Goal: Complete application form: Complete application form

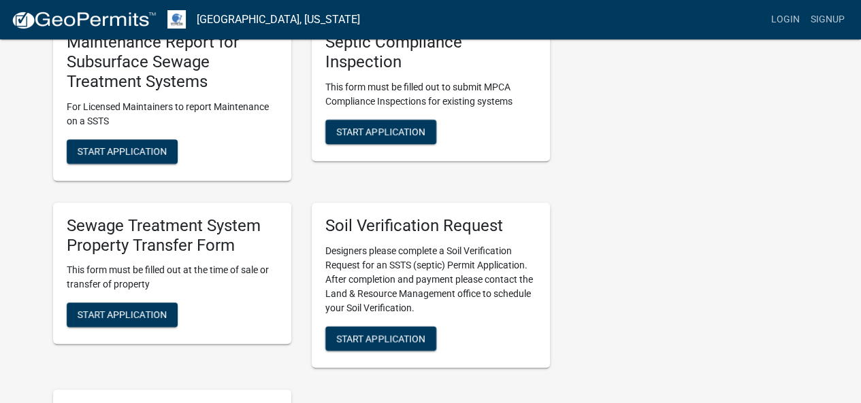
scroll to position [408, 0]
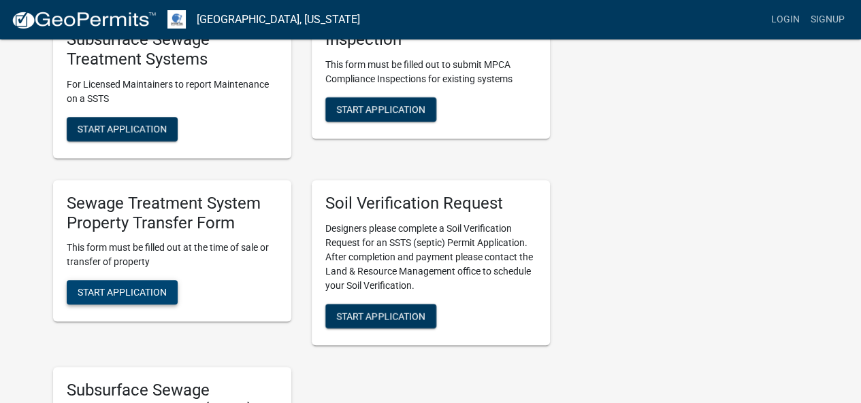
click at [150, 286] on button "Start Application" at bounding box center [122, 292] width 111 height 24
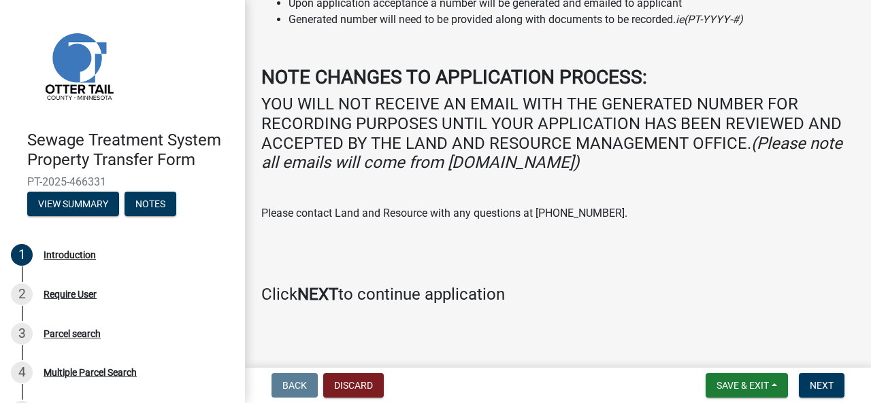
scroll to position [221, 0]
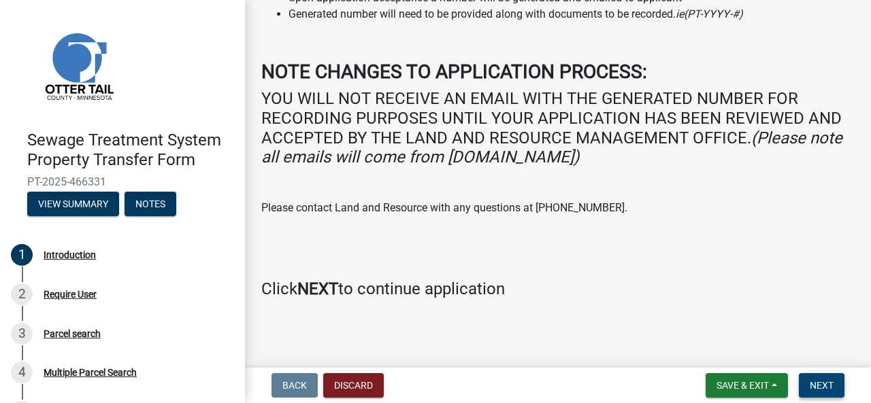
click at [818, 379] on button "Next" at bounding box center [822, 386] width 46 height 24
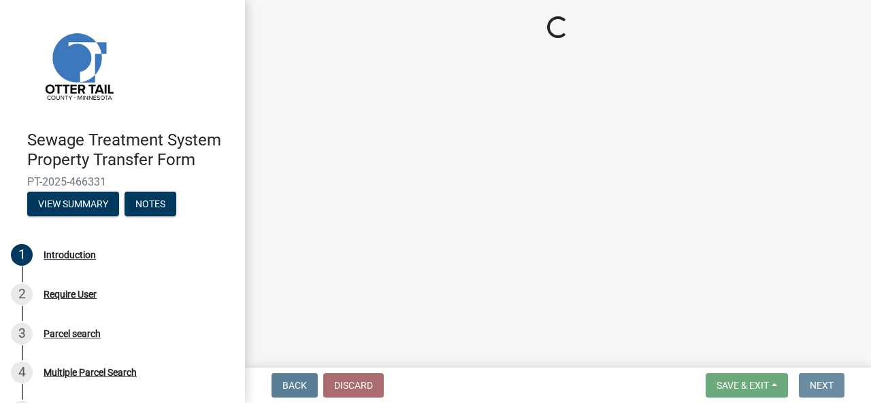
scroll to position [0, 0]
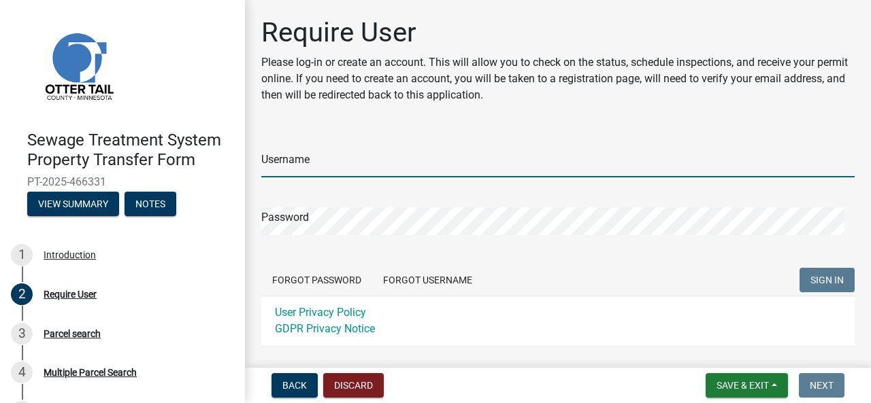
type input "kdavis@serklandlaw.com"
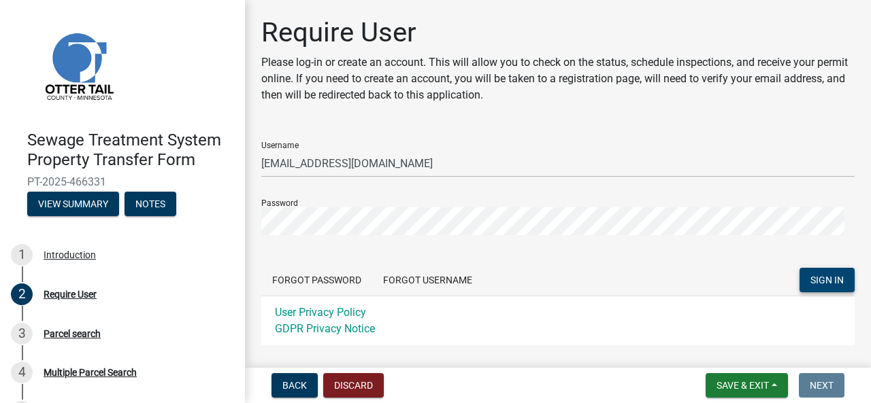
click at [810, 285] on span "SIGN IN" at bounding box center [826, 280] width 33 height 11
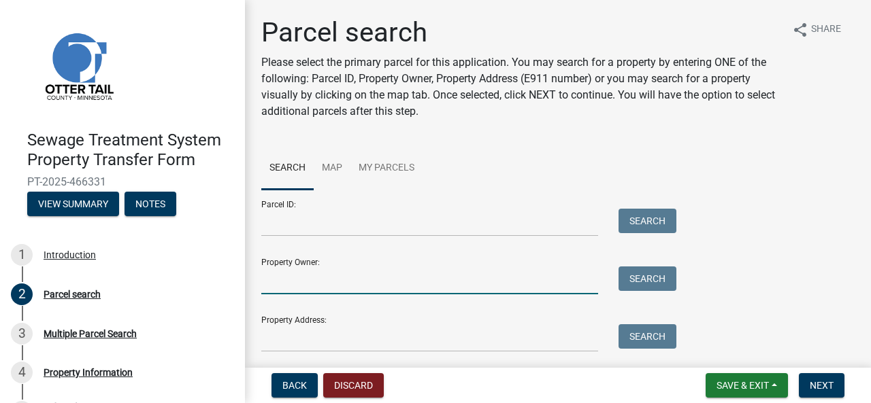
click at [317, 284] on input "Property Owner:" at bounding box center [429, 281] width 337 height 28
type input "S"
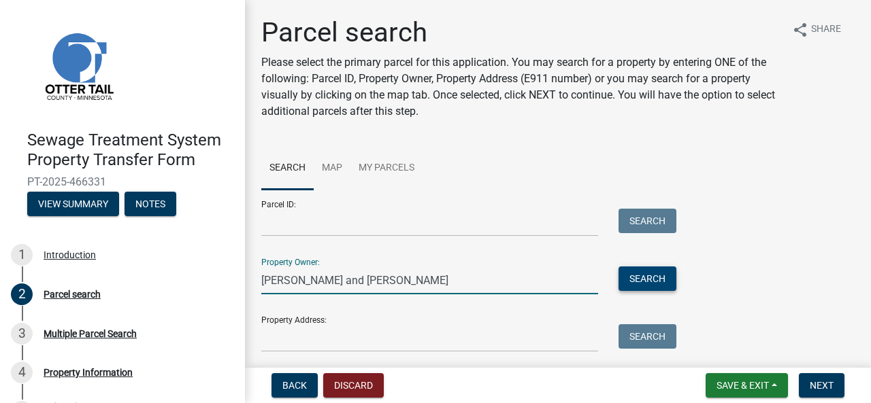
type input "Donald J. Symanietz and Pamela K. Symanietz"
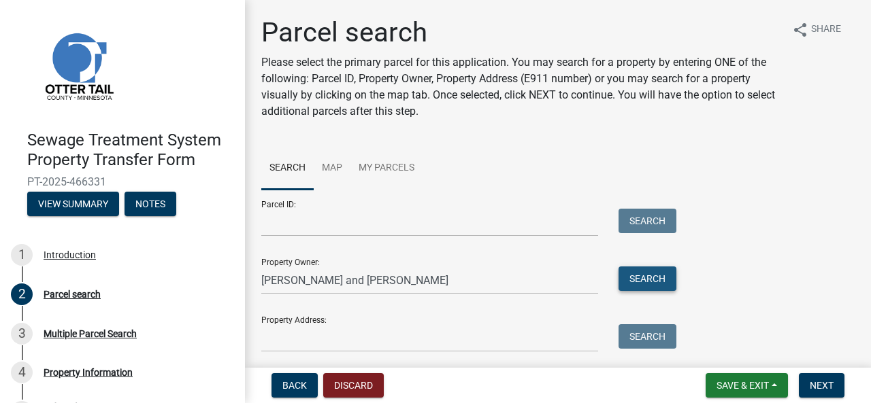
click at [630, 274] on button "Search" at bounding box center [647, 279] width 58 height 24
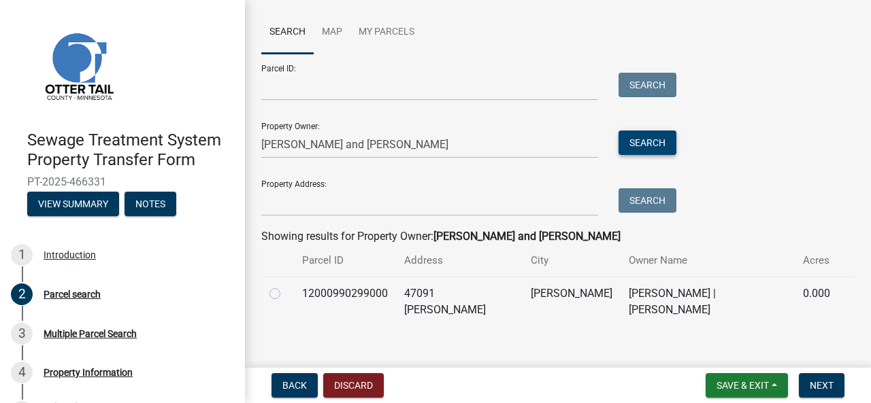
scroll to position [152, 0]
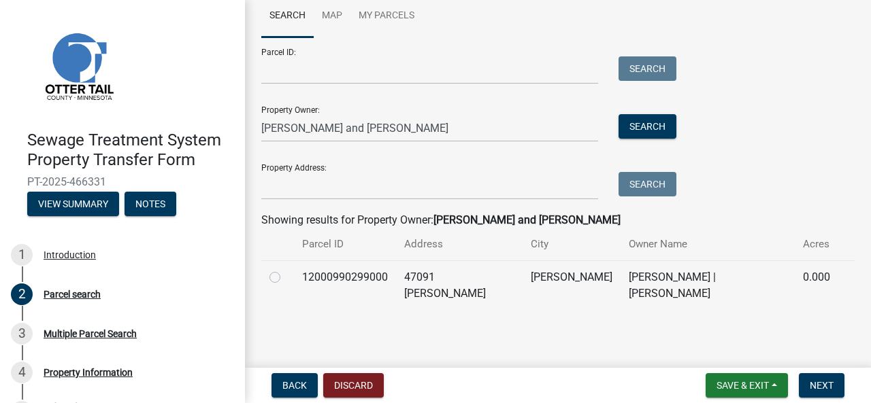
click at [286, 269] on label at bounding box center [286, 269] width 0 height 0
click at [286, 278] on input "radio" at bounding box center [290, 273] width 9 height 9
radio input "true"
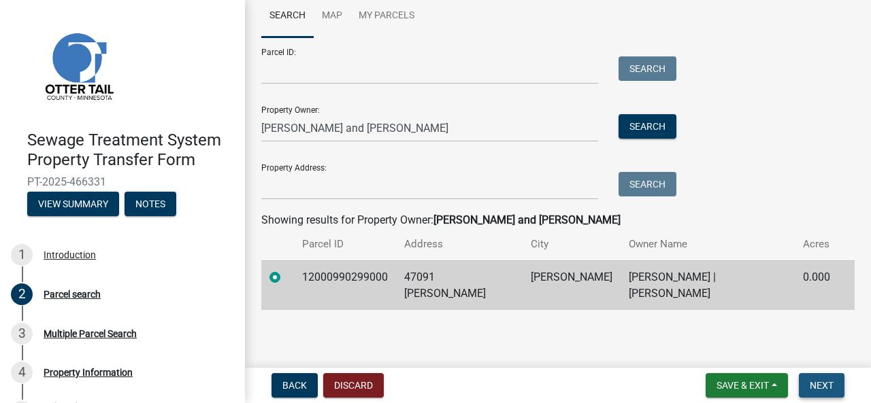
click at [821, 386] on span "Next" at bounding box center [822, 385] width 24 height 11
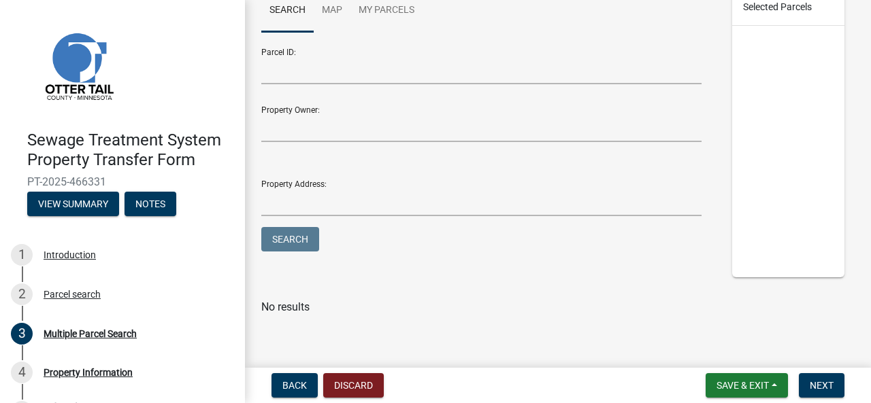
scroll to position [196, 0]
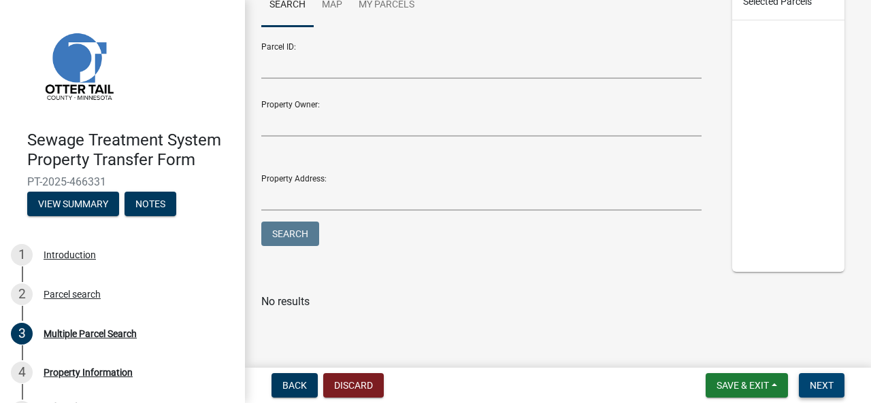
click at [830, 383] on span "Next" at bounding box center [822, 385] width 24 height 11
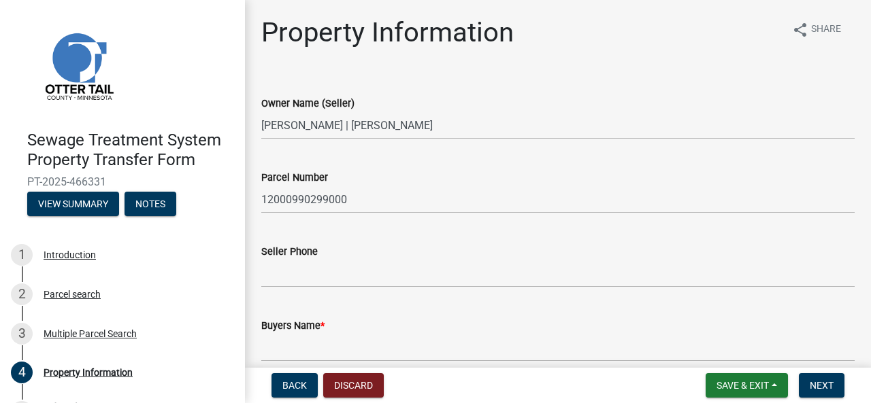
scroll to position [68, 0]
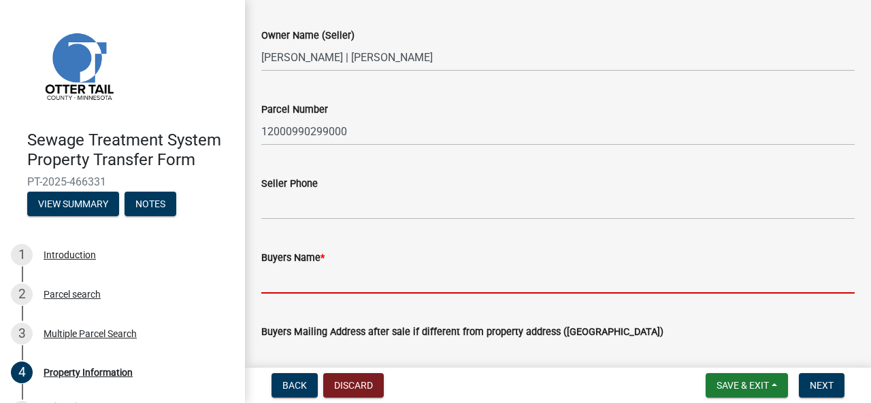
click at [356, 277] on input "Buyers Name *" at bounding box center [557, 280] width 593 height 28
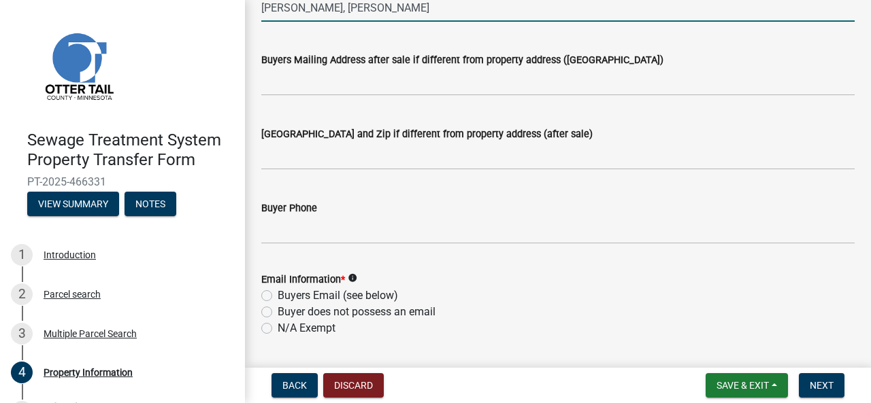
scroll to position [408, 0]
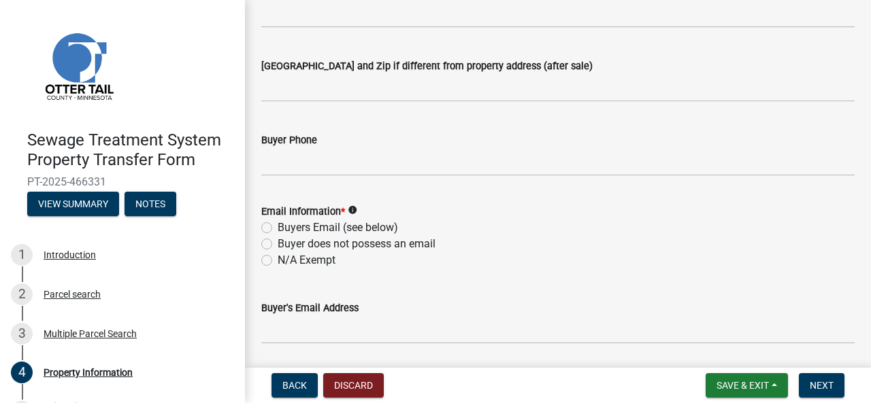
type input "Cody W. Symanietz, Katie J. Sauvageau"
click at [353, 210] on icon "info" at bounding box center [353, 210] width 10 height 10
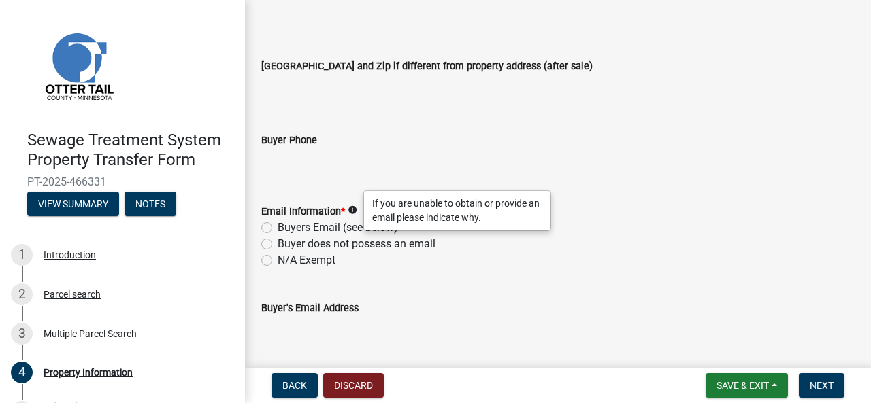
click at [538, 260] on div "N/A Exempt" at bounding box center [557, 260] width 593 height 16
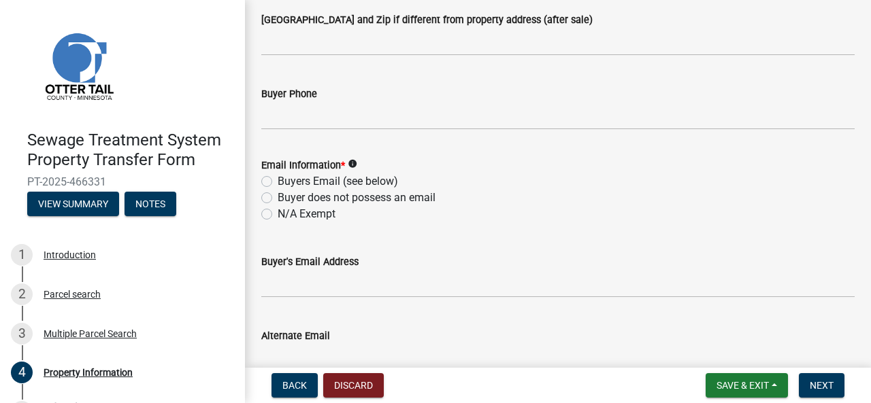
scroll to position [476, 0]
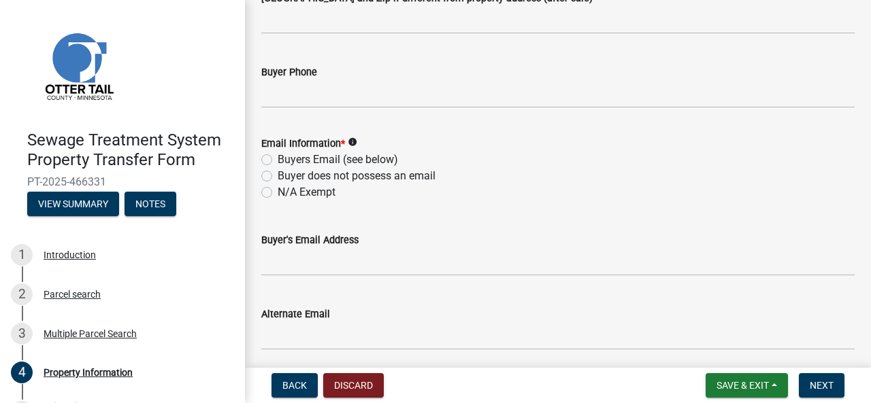
click at [278, 176] on label "Buyer does not possess an email" at bounding box center [357, 176] width 158 height 16
click at [278, 176] on input "Buyer does not possess an email" at bounding box center [282, 172] width 9 height 9
radio input "true"
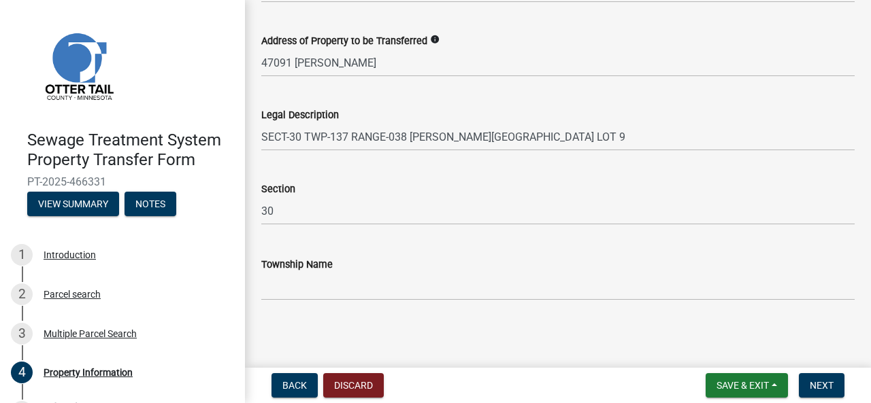
scroll to position [826, 0]
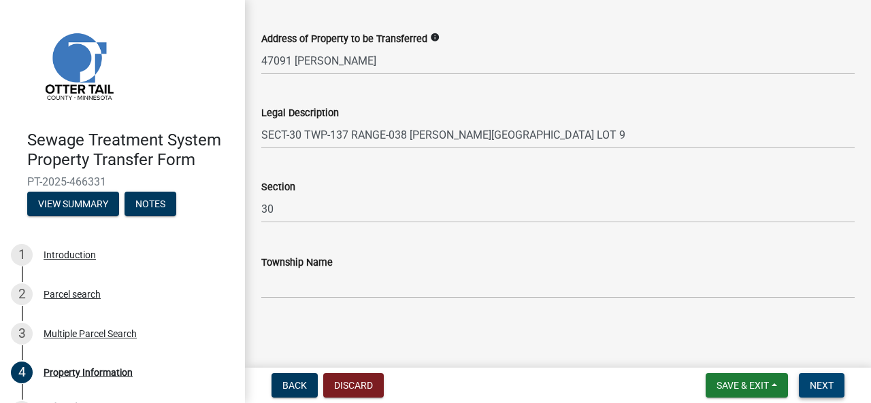
click at [830, 385] on span "Next" at bounding box center [822, 385] width 24 height 11
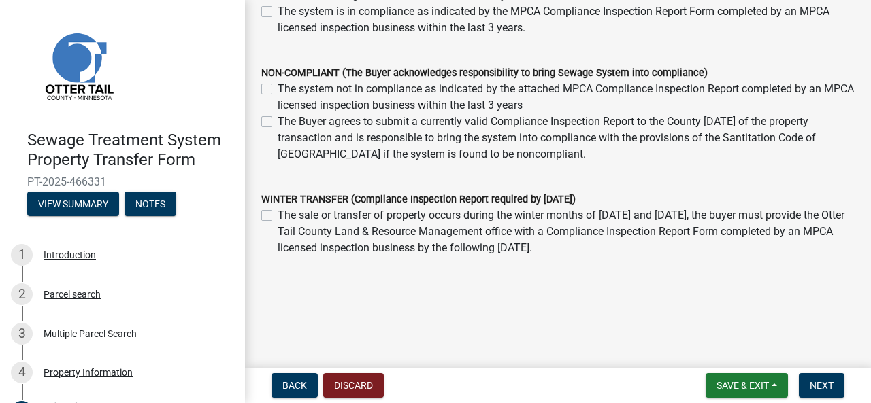
scroll to position [460, 0]
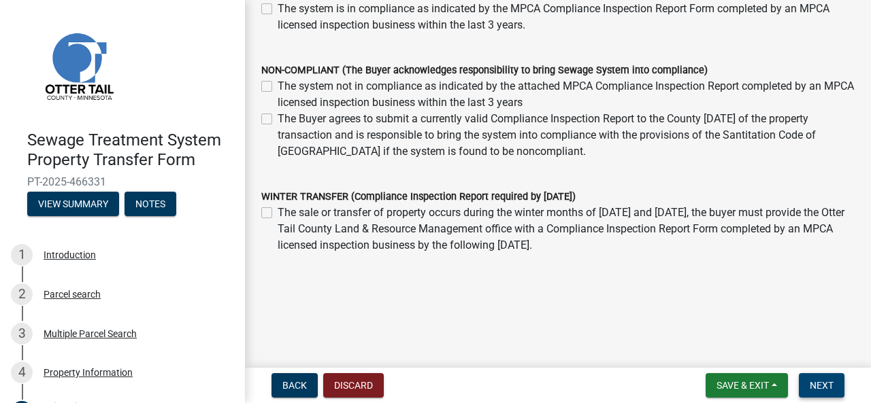
click at [827, 385] on span "Next" at bounding box center [822, 385] width 24 height 11
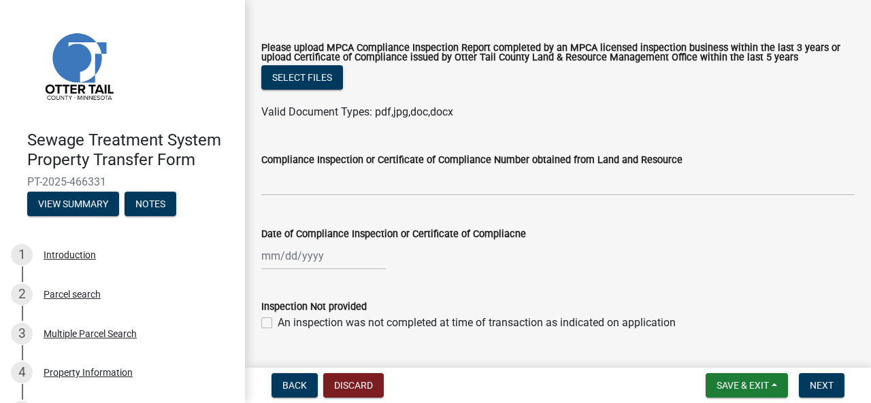
scroll to position [170, 0]
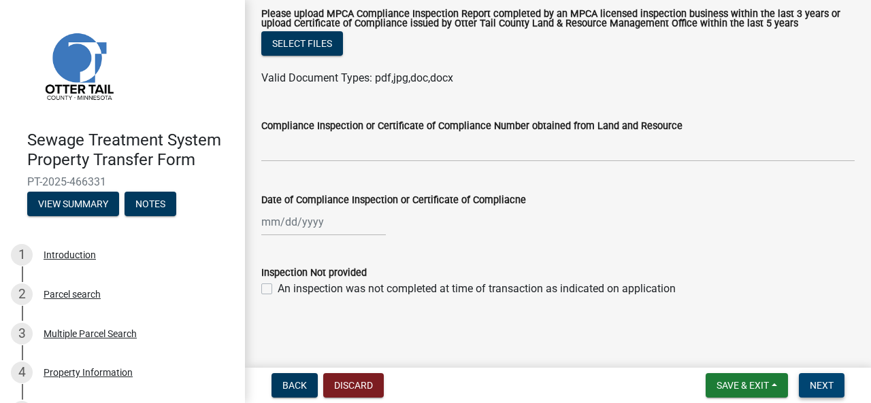
click at [831, 385] on span "Next" at bounding box center [822, 385] width 24 height 11
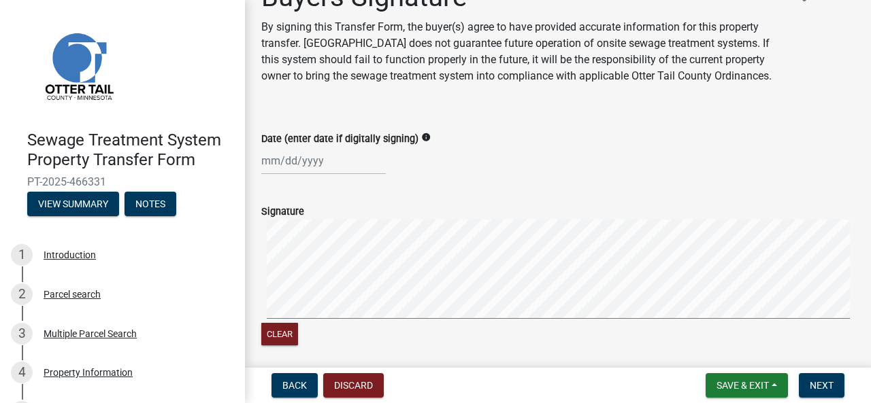
scroll to position [0, 0]
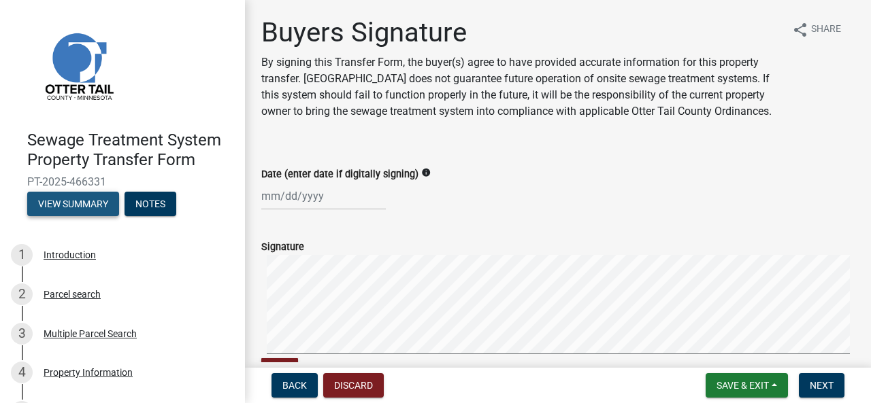
click at [76, 197] on button "View Summary" at bounding box center [73, 204] width 92 height 24
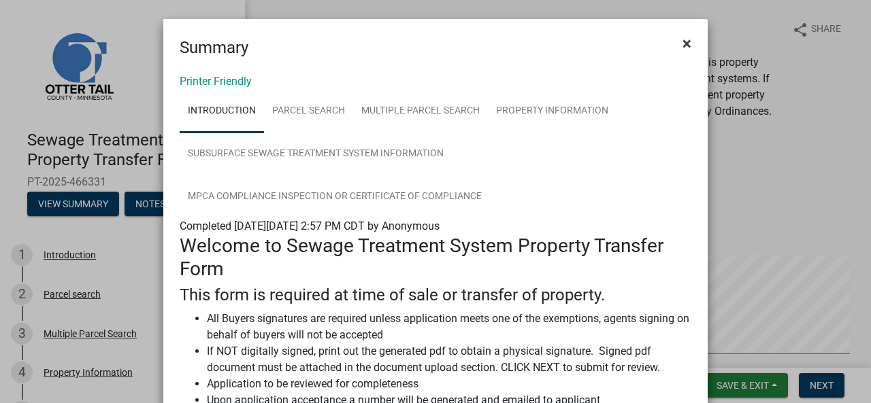
click at [682, 41] on span "×" at bounding box center [686, 43] width 9 height 19
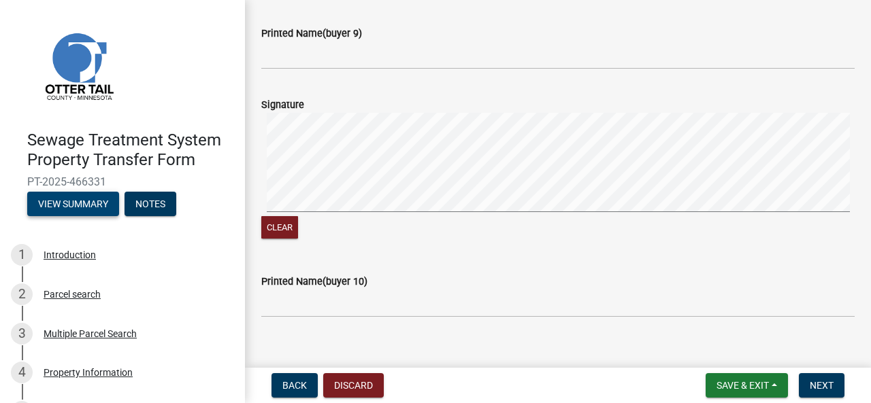
scroll to position [2406, 0]
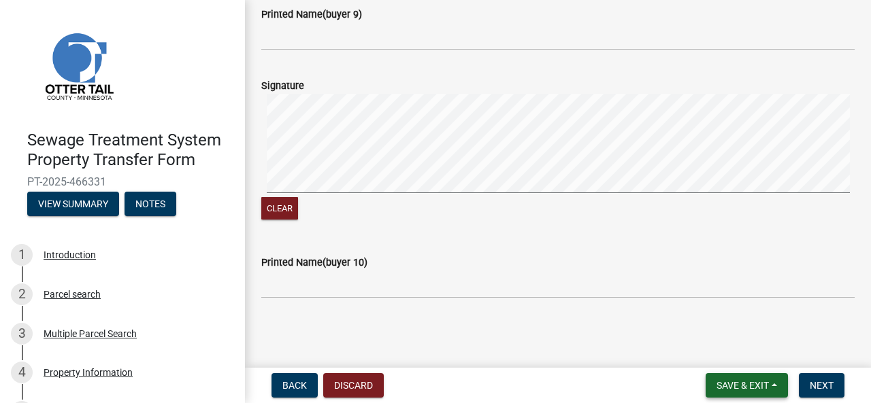
click at [767, 382] on span "Save & Exit" at bounding box center [742, 385] width 52 height 11
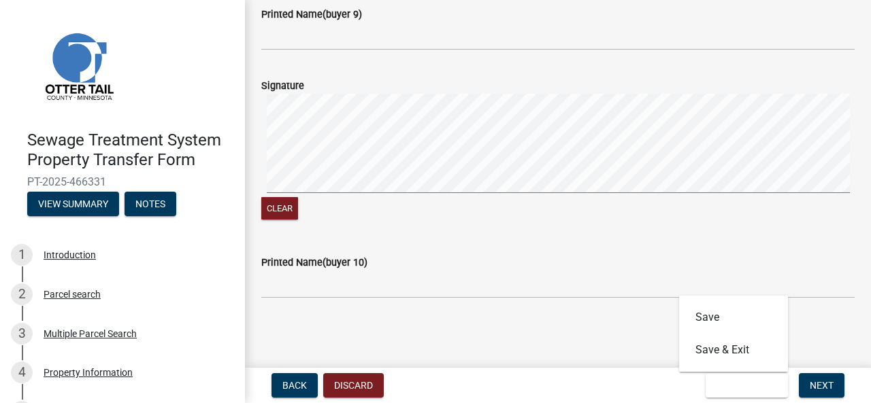
click at [572, 337] on main "Buyers Signature By signing this Transfer Form, the buyer(s) agree to have prov…" at bounding box center [558, 181] width 626 height 363
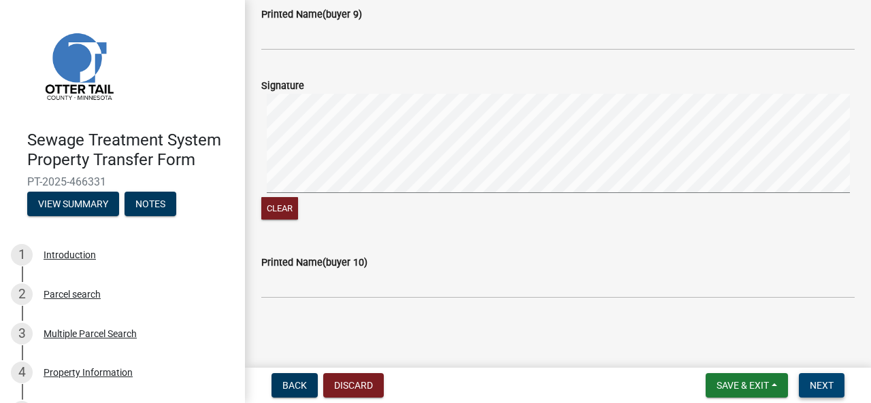
drag, startPoint x: 825, startPoint y: 401, endPoint x: 828, endPoint y: 391, distance: 10.1
click at [826, 399] on nav "Back Discard Save & Exit Save Save & Exit Next" at bounding box center [558, 385] width 626 height 35
click at [825, 384] on span "Next" at bounding box center [822, 385] width 24 height 11
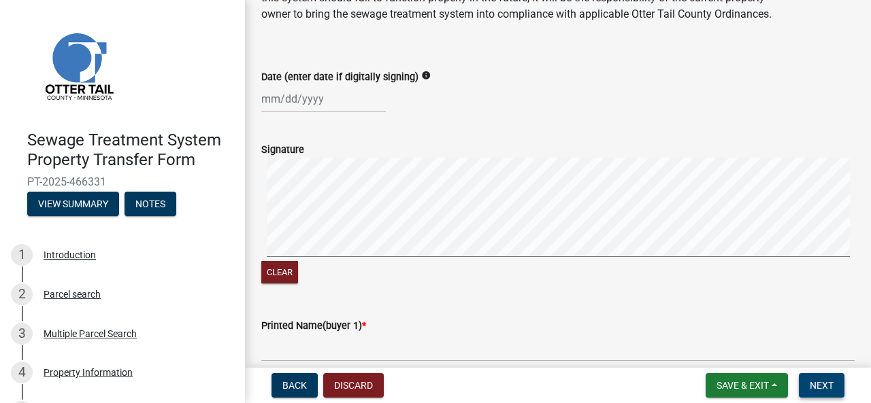
scroll to position [0, 0]
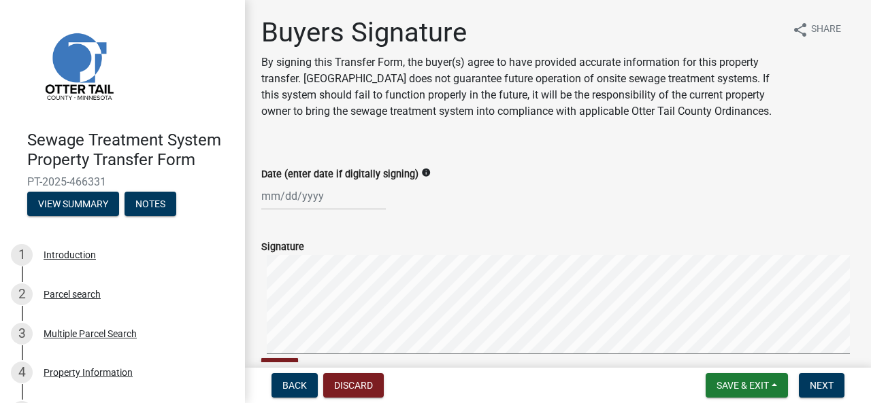
click at [723, 131] on div "Buyers Signature By signing this Transfer Form, the buyer(s) agree to have prov…" at bounding box center [521, 73] width 520 height 114
click at [799, 27] on button "share Share" at bounding box center [816, 29] width 71 height 27
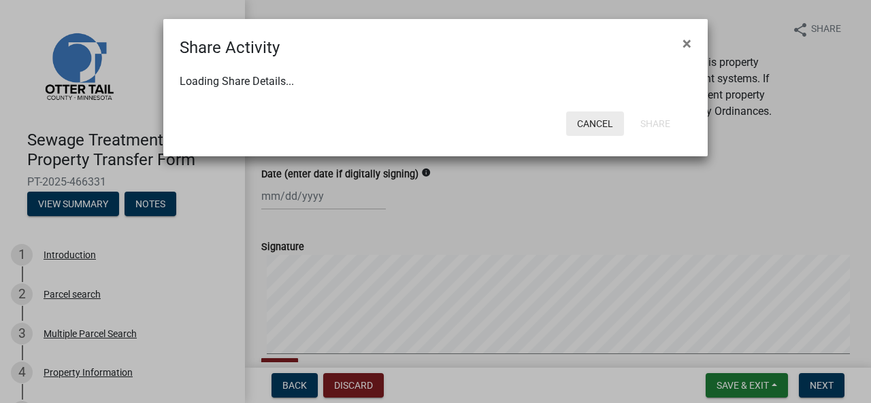
select select "1"
select select "0"
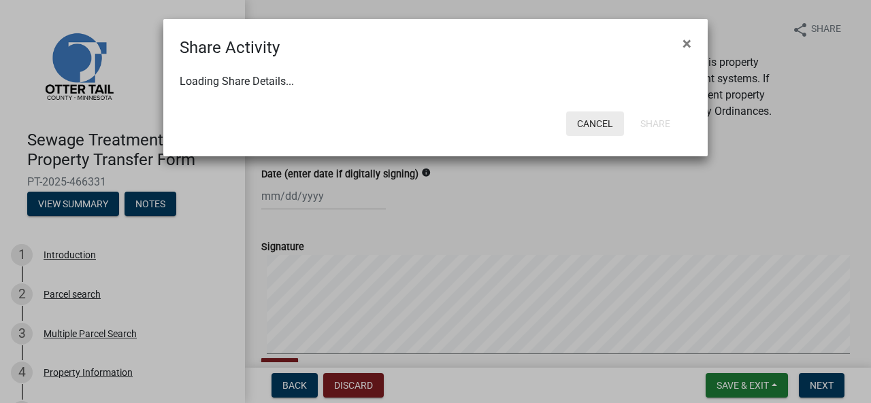
select select "0"
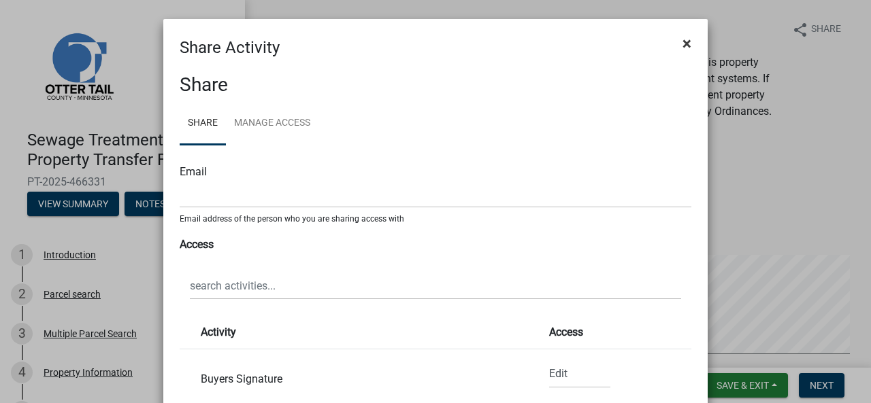
click at [682, 40] on span "×" at bounding box center [686, 43] width 9 height 19
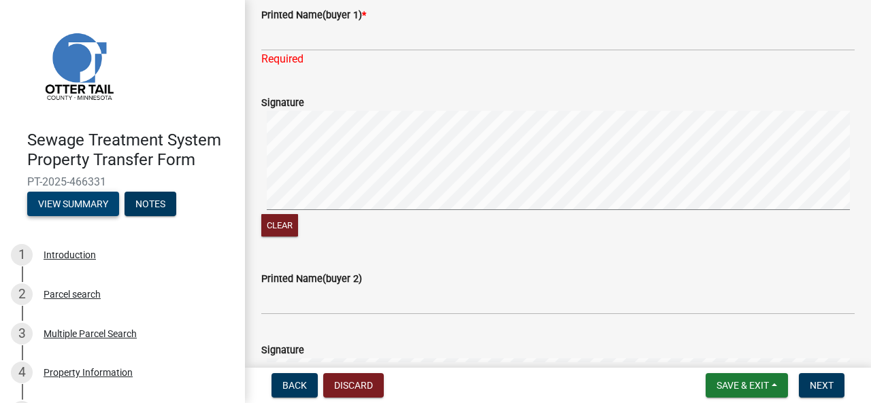
click at [74, 198] on button "View Summary" at bounding box center [73, 204] width 92 height 24
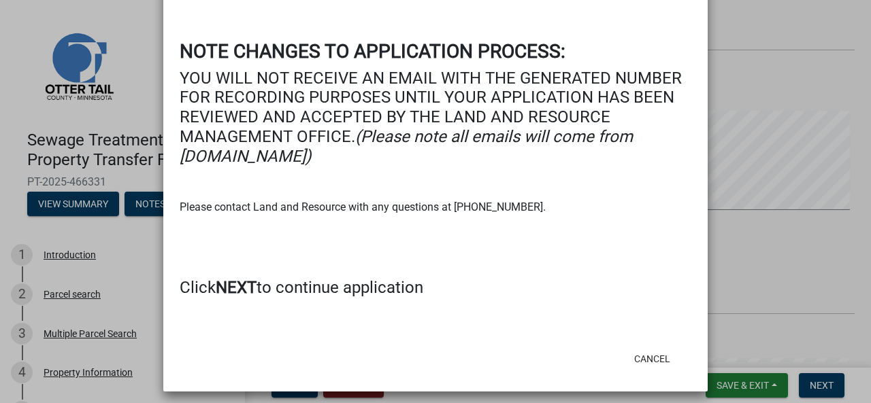
scroll to position [431, 0]
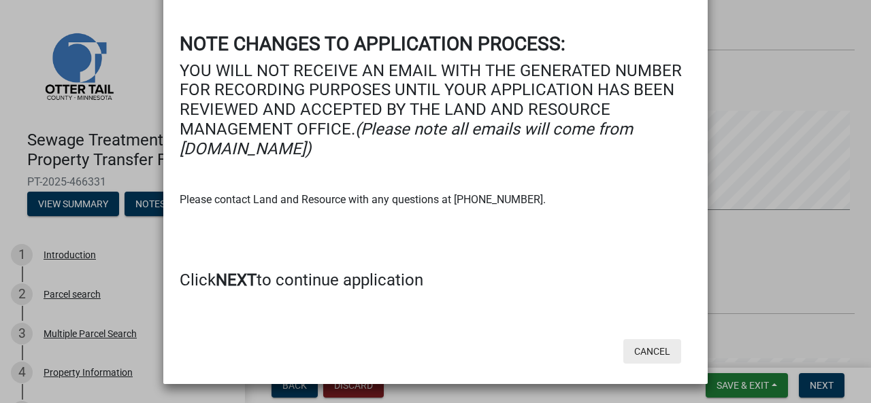
click at [640, 345] on button "Cancel" at bounding box center [652, 352] width 58 height 24
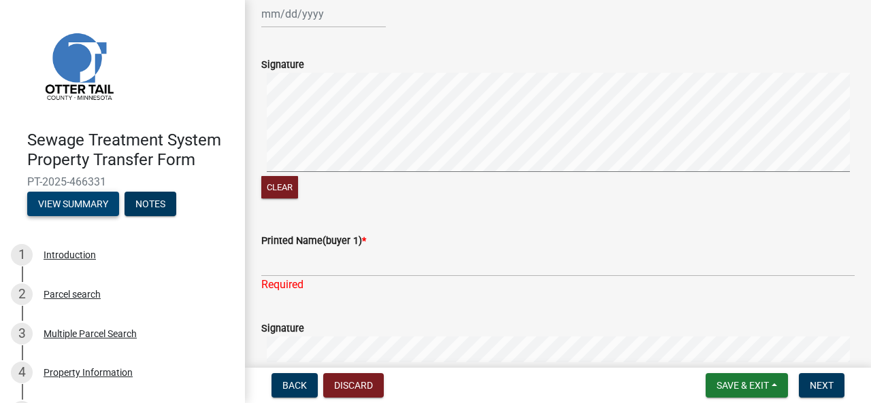
scroll to position [0, 0]
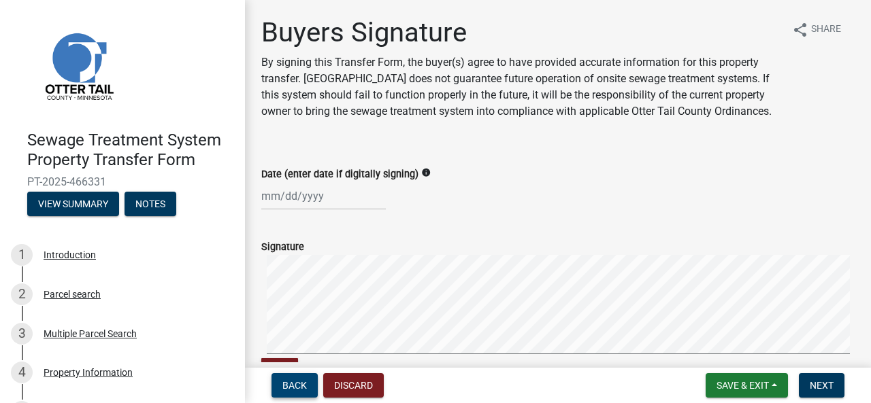
click at [275, 384] on button "Back" at bounding box center [294, 386] width 46 height 24
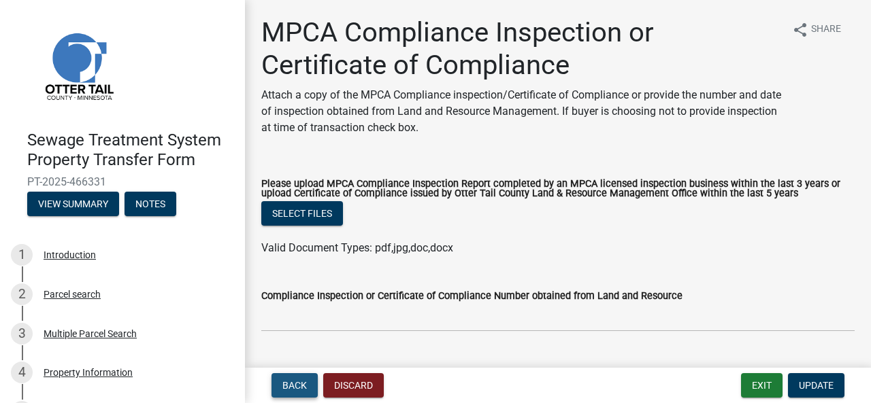
click at [292, 378] on button "Back" at bounding box center [294, 386] width 46 height 24
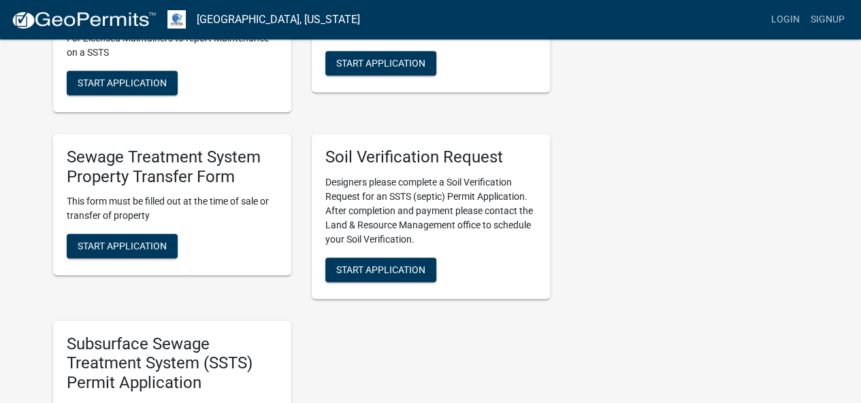
scroll to position [476, 0]
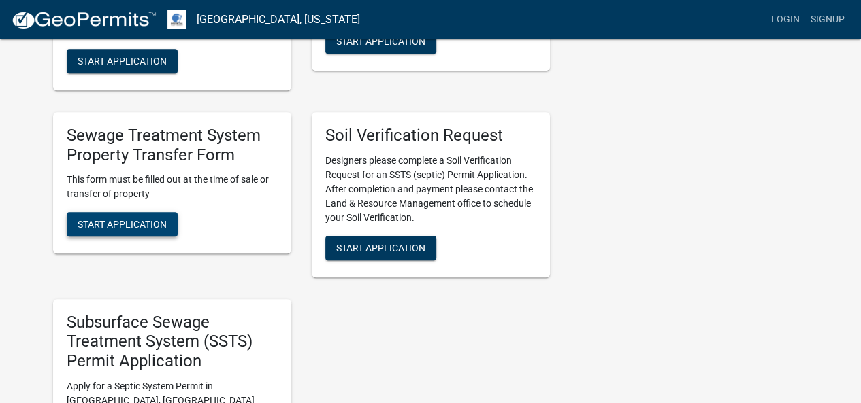
click at [135, 216] on button "Start Application" at bounding box center [122, 224] width 111 height 24
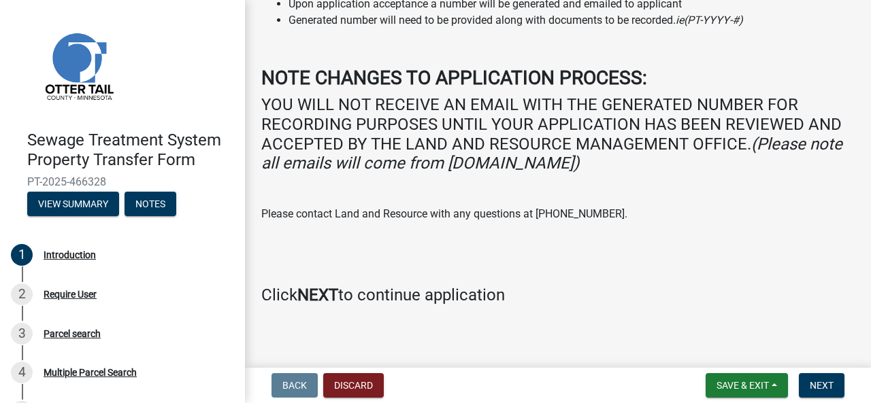
scroll to position [221, 0]
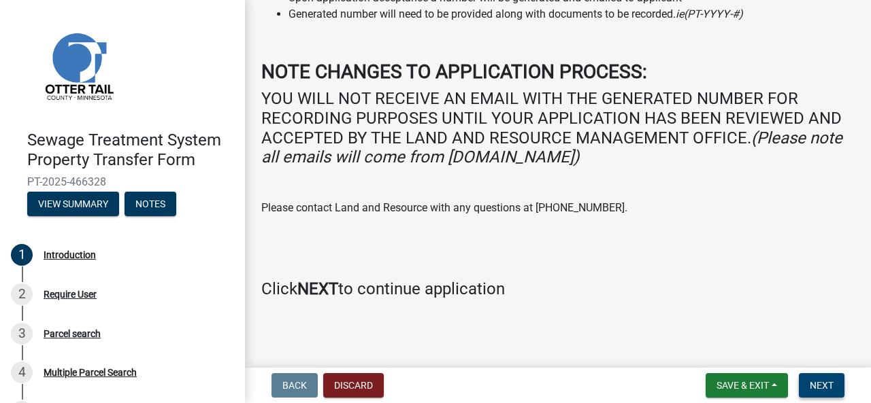
click at [831, 383] on span "Next" at bounding box center [822, 385] width 24 height 11
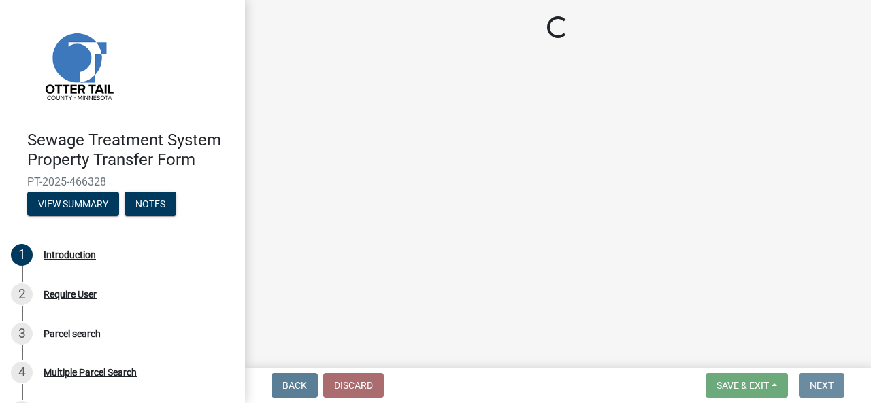
scroll to position [0, 0]
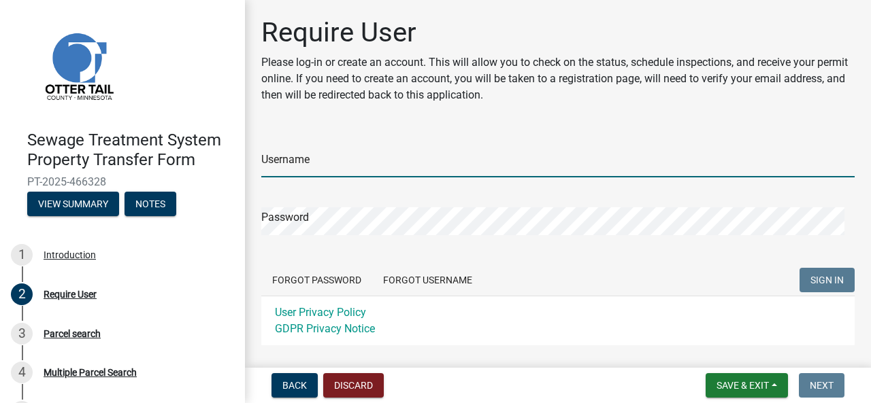
click at [377, 167] on input "Username" at bounding box center [557, 164] width 593 height 28
type input "kdavis@serklandlaw.com"
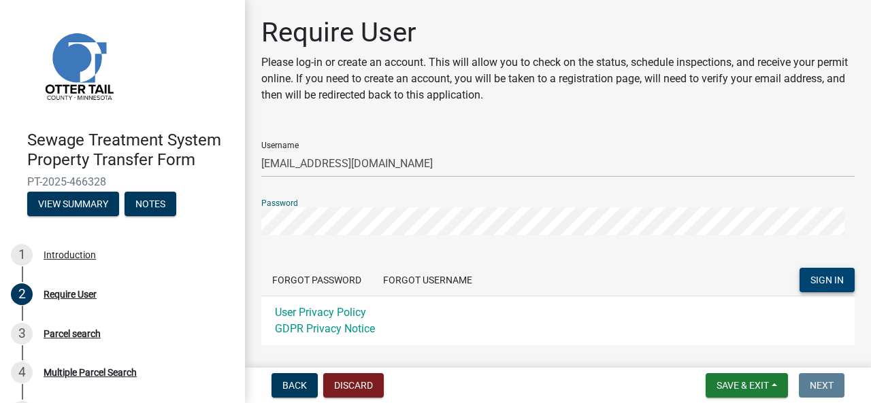
click at [823, 282] on span "SIGN IN" at bounding box center [826, 280] width 33 height 11
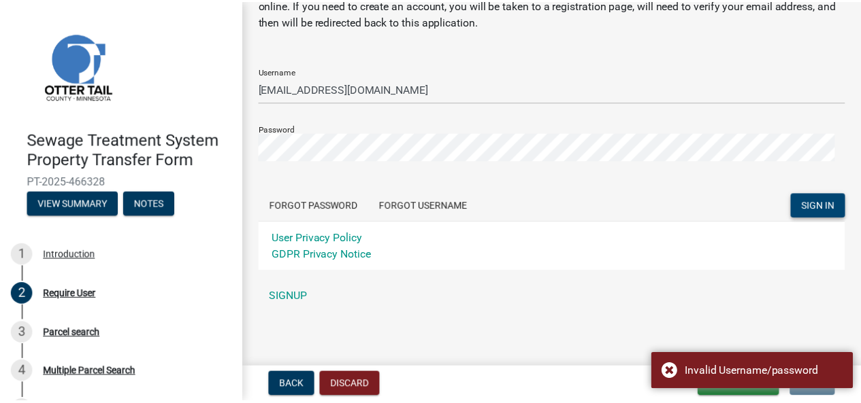
scroll to position [75, 0]
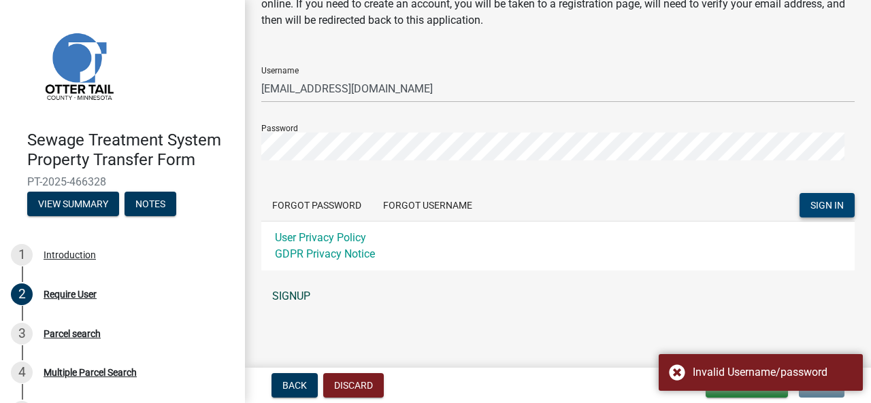
click at [287, 294] on link "SIGNUP" at bounding box center [557, 296] width 593 height 27
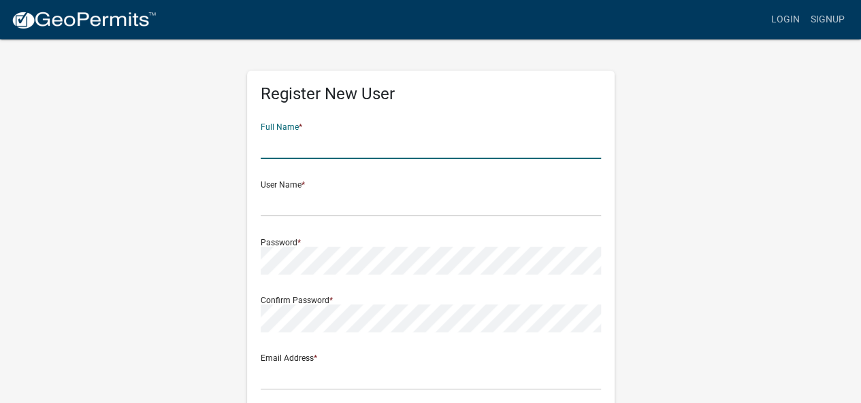
click at [290, 152] on input "text" at bounding box center [431, 145] width 340 height 28
type input "Karen Davis"
type input "[EMAIL_ADDRESS][DOMAIN_NAME]"
type input "10 Roberts St N"
type input "Fargo"
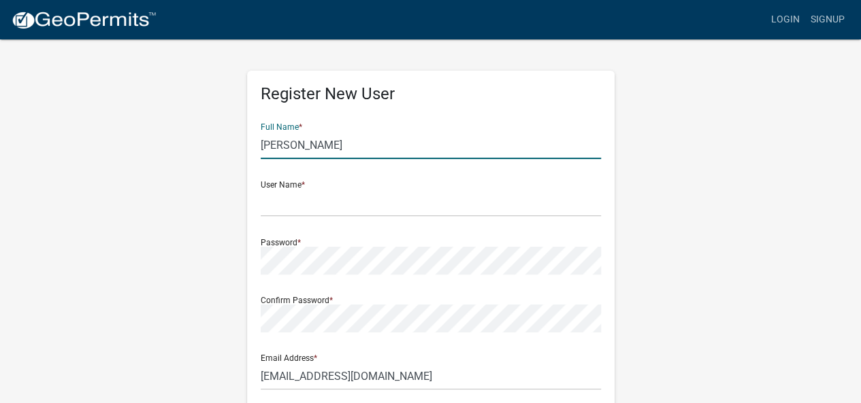
type input "ND"
type input "58102-4982"
type input "7012328957"
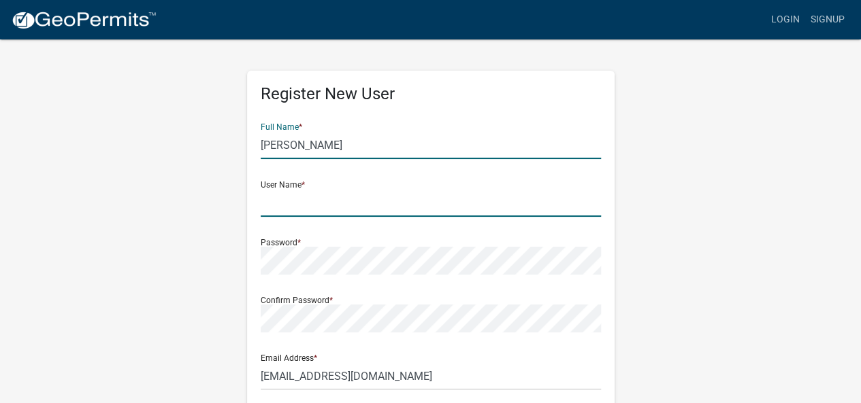
click at [331, 202] on input "text" at bounding box center [431, 203] width 340 height 28
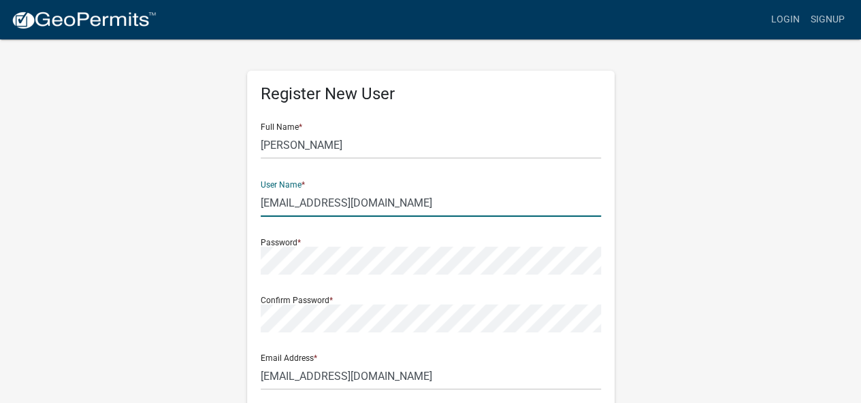
type input "[EMAIL_ADDRESS][DOMAIN_NAME]"
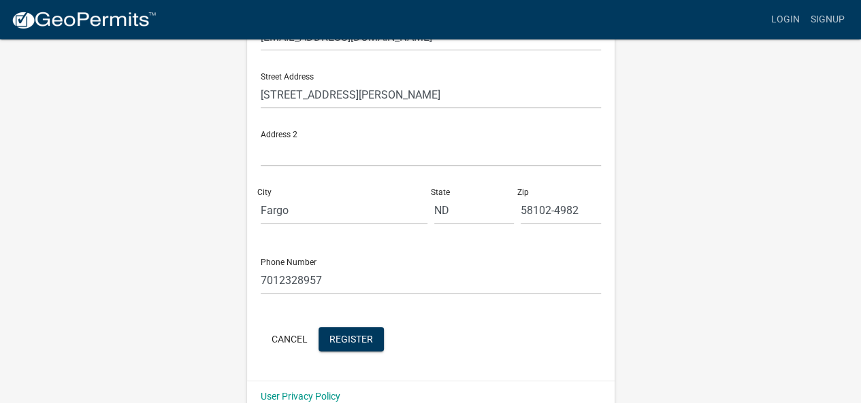
scroll to position [340, 0]
click at [357, 339] on span "Register" at bounding box center [351, 338] width 44 height 11
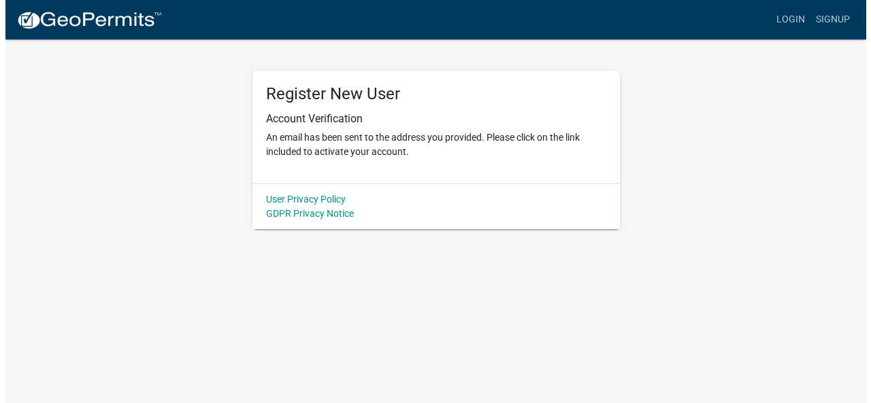
scroll to position [0, 0]
click at [158, 227] on div "Register New User Account Verification An email has been sent to the address yo…" at bounding box center [436, 133] width 776 height 191
click at [799, 16] on link "Login" at bounding box center [795, 20] width 39 height 26
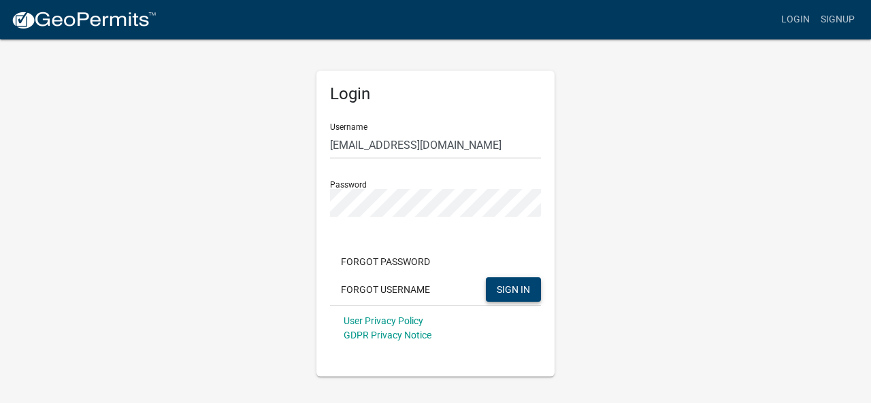
drag, startPoint x: 508, startPoint y: 293, endPoint x: 551, endPoint y: 293, distance: 43.5
click at [509, 292] on span "SIGN IN" at bounding box center [513, 289] width 33 height 11
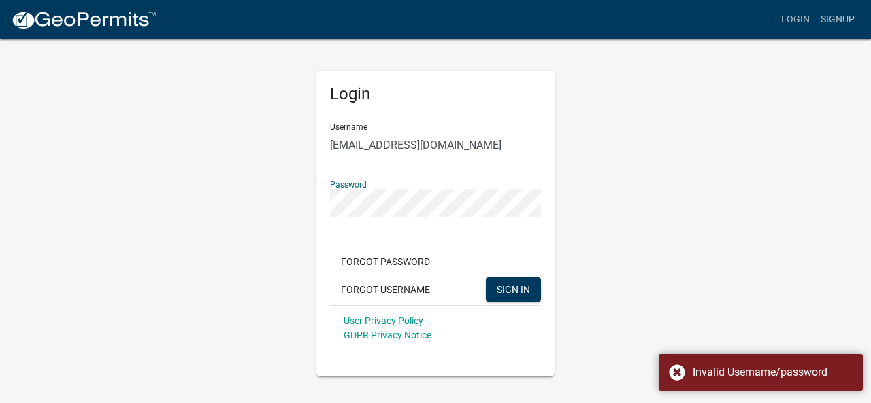
click at [263, 203] on div "Login Username kdavis@serklandlaw.com Password Forgot Password Forgot Username …" at bounding box center [436, 207] width 776 height 339
click at [486, 278] on button "SIGN IN" at bounding box center [513, 290] width 55 height 24
click at [499, 284] on span "SIGN IN" at bounding box center [513, 289] width 33 height 11
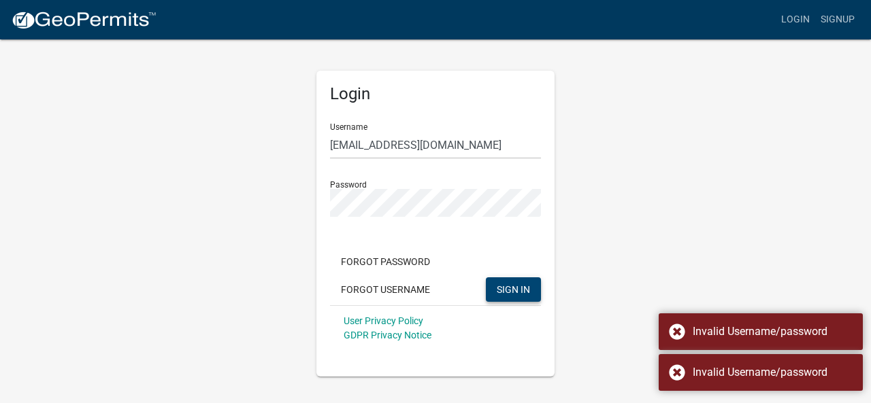
click at [667, 231] on div "Login Username kdavis@serklandlaw.com Password Forgot Password Forgot Username …" at bounding box center [436, 207] width 776 height 339
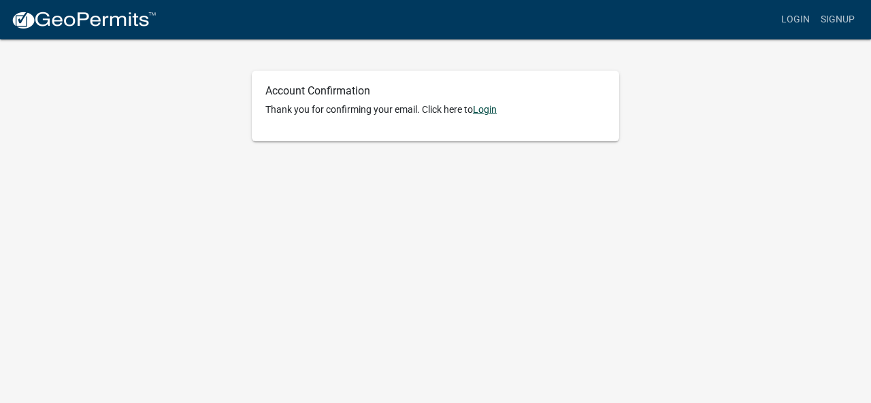
click at [497, 107] on link "Login" at bounding box center [485, 109] width 24 height 11
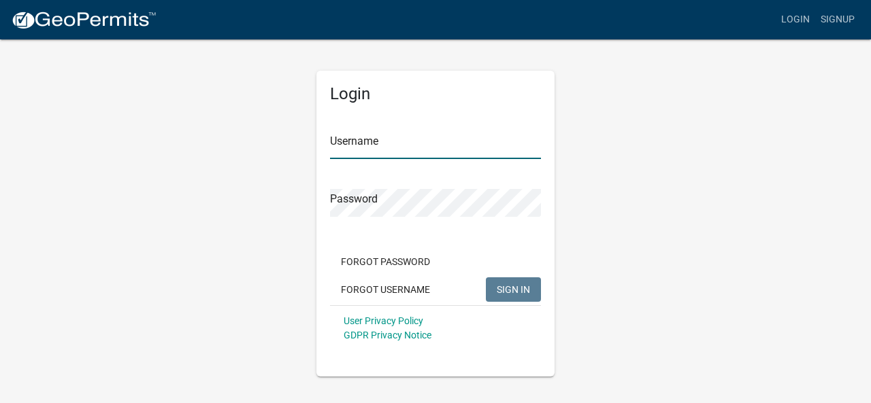
type input "[EMAIL_ADDRESS][DOMAIN_NAME]"
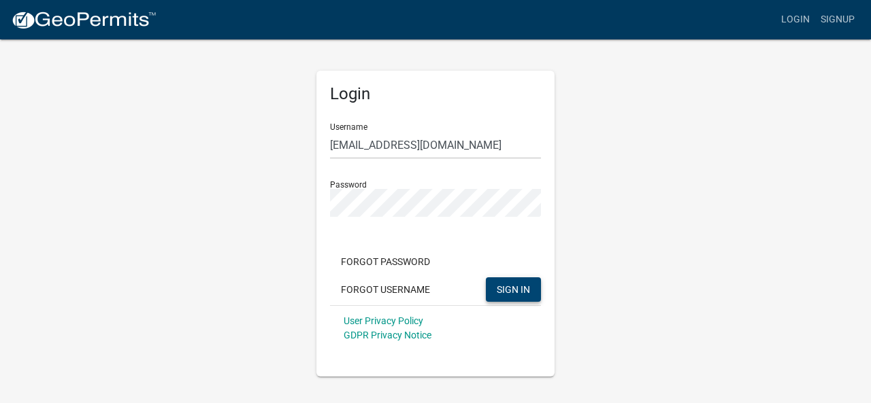
click at [514, 285] on span "SIGN IN" at bounding box center [513, 289] width 33 height 11
